Goal: Navigation & Orientation: Find specific page/section

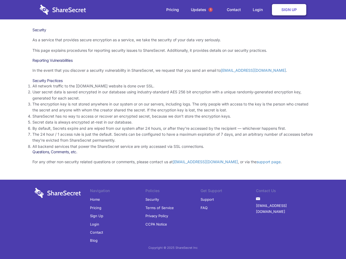
click at [173, 130] on li "By default, Secrets expire and are wiped from our system after 24 hours, or aft…" at bounding box center [172, 129] width 281 height 6
click at [210, 10] on span "1" at bounding box center [210, 10] width 4 height 4
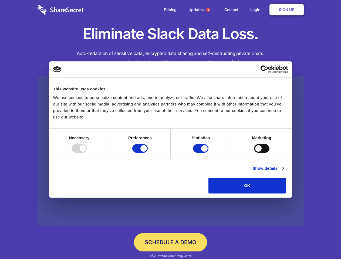
click at [87, 153] on div at bounding box center [79, 148] width 15 height 9
click at [148, 153] on input "Preferences" at bounding box center [139, 148] width 15 height 9
checkbox input "false"
click at [201, 153] on input "Statistics" at bounding box center [200, 148] width 15 height 9
checkbox input "false"
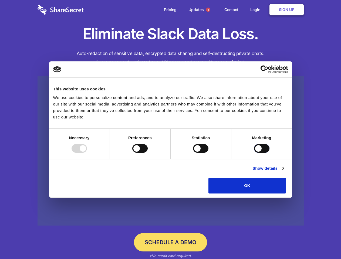
click at [254, 153] on input "Marketing" at bounding box center [261, 148] width 15 height 9
checkbox input "true"
click at [284, 172] on link "Show details" at bounding box center [267, 168] width 31 height 6
click at [0, 0] on li "Necessary 7 Necessary cookies help make a website usable by enabling basic func…" at bounding box center [0, 0] width 0 height 0
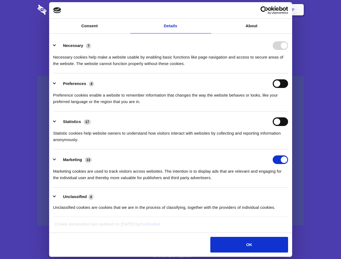
click at [208, 10] on span "1" at bounding box center [208, 10] width 4 height 4
